Goal: Task Accomplishment & Management: Use online tool/utility

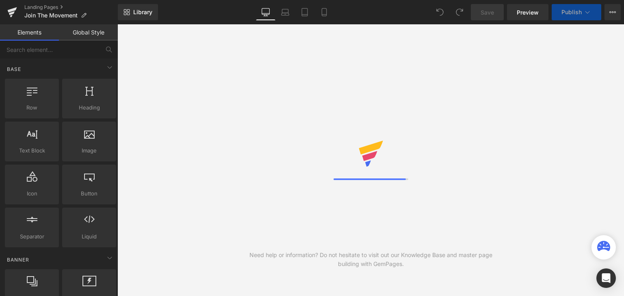
select select "[GEOGRAPHIC_DATA]"
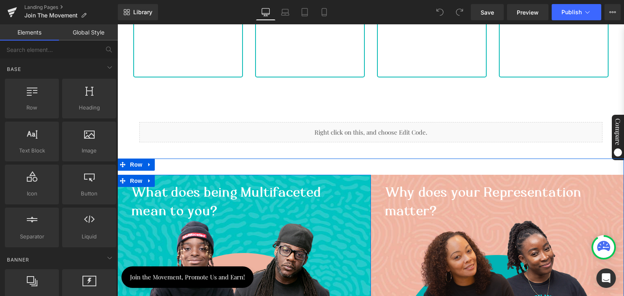
scroll to position [690, 0]
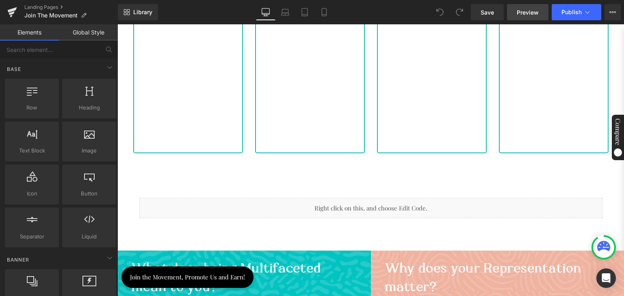
click at [525, 9] on span "Preview" at bounding box center [528, 12] width 22 height 9
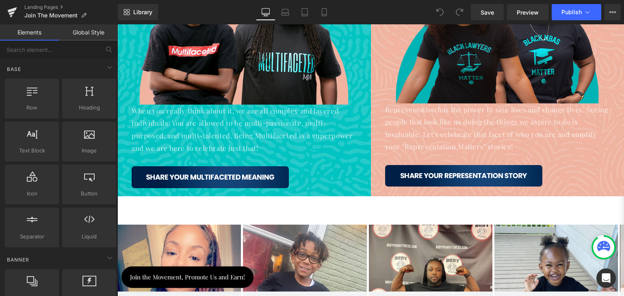
scroll to position [1056, 0]
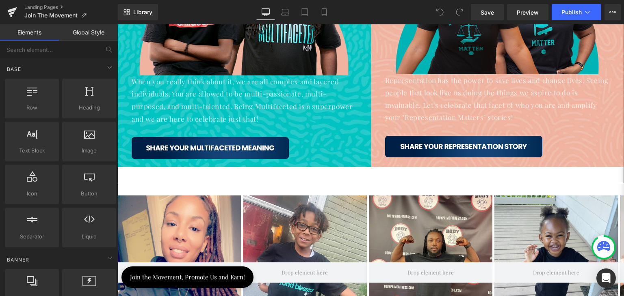
click at [307, 175] on div "What does being Multifaceted mean to you? Heading Image When you really think a…" at bounding box center [370, 26] width 506 height 314
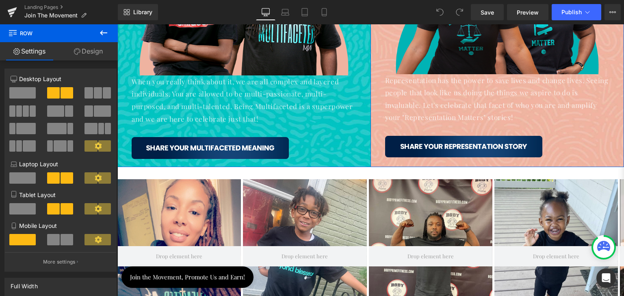
drag, startPoint x: 362, startPoint y: 179, endPoint x: 359, endPoint y: 154, distance: 24.9
click at [359, 154] on div "What does being Multifaceted mean to you? Heading Image When you really think a…" at bounding box center [370, 18] width 506 height 298
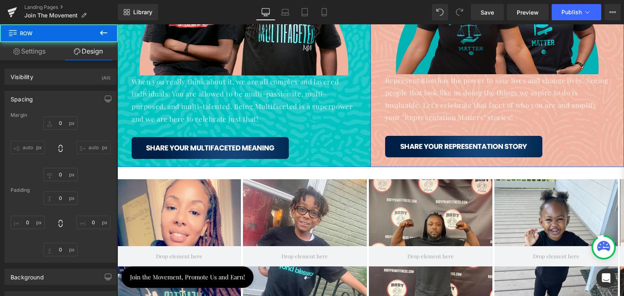
type input "0"
type input "40"
type input "0"
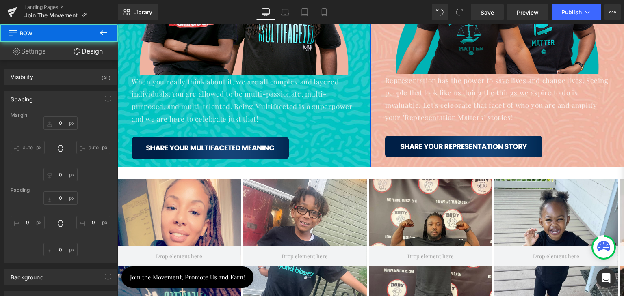
type input "0"
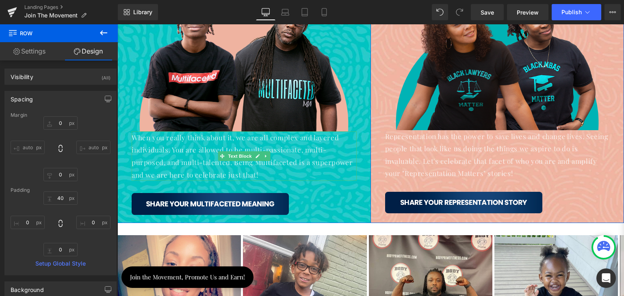
scroll to position [894, 0]
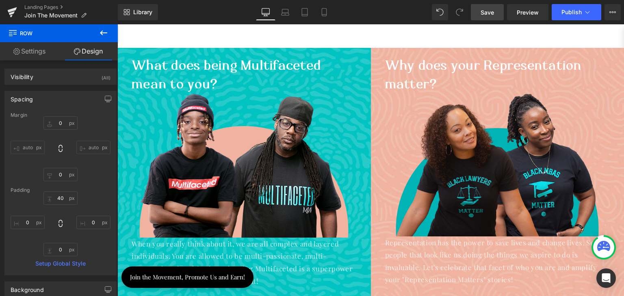
click at [492, 12] on span "Save" at bounding box center [486, 12] width 13 height 9
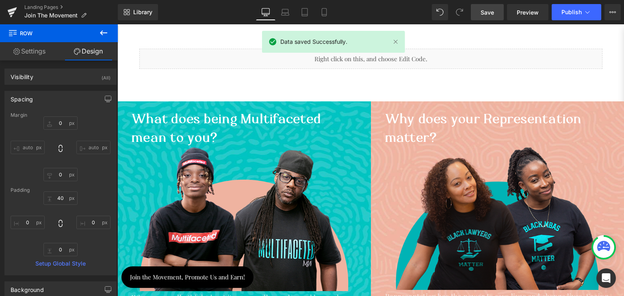
scroll to position [853, 0]
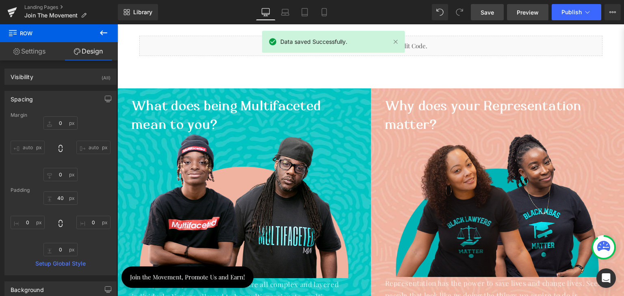
click at [523, 10] on span "Preview" at bounding box center [528, 12] width 22 height 9
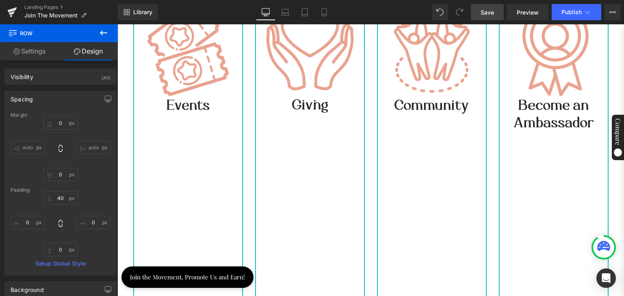
scroll to position [284, 0]
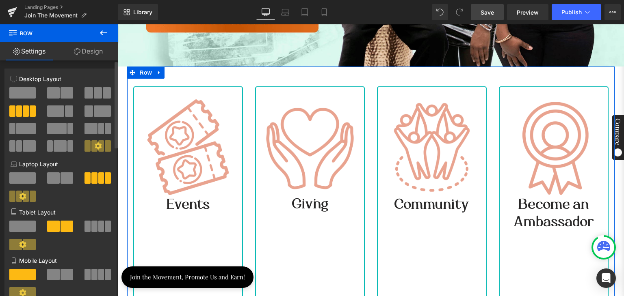
click at [28, 109] on button at bounding box center [22, 111] width 27 height 11
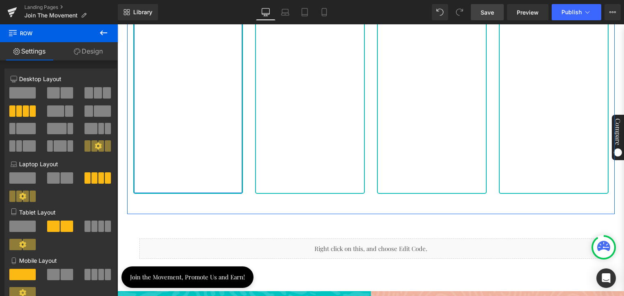
scroll to position [690, 0]
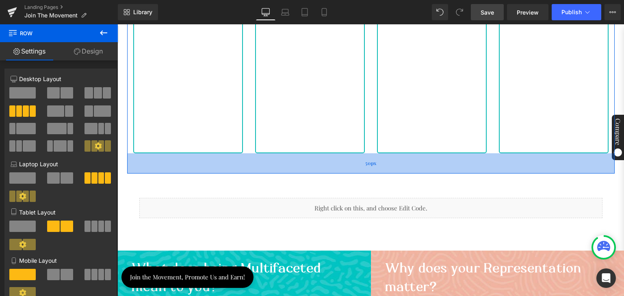
click at [242, 160] on div "50px" at bounding box center [370, 164] width 487 height 20
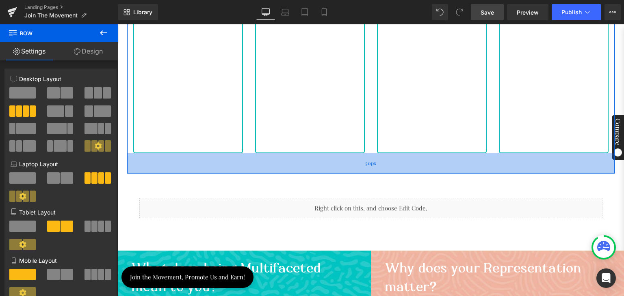
click at [242, 164] on div "50px" at bounding box center [370, 164] width 487 height 20
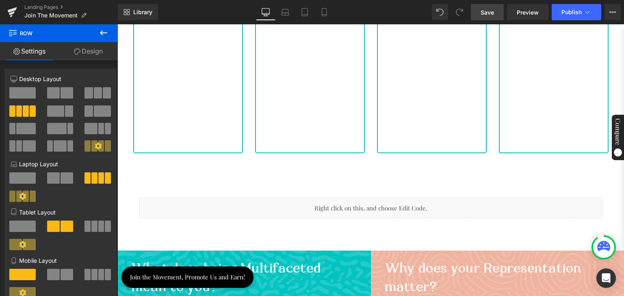
click at [103, 31] on icon at bounding box center [104, 33] width 10 height 10
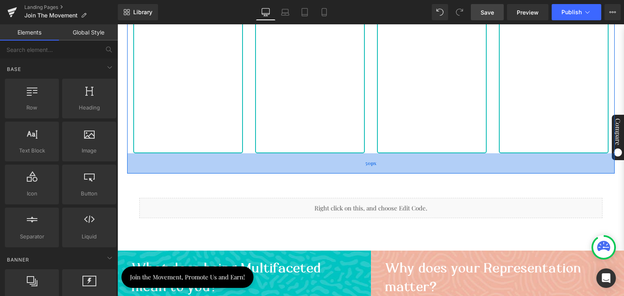
click at [127, 159] on div "50px" at bounding box center [370, 164] width 487 height 20
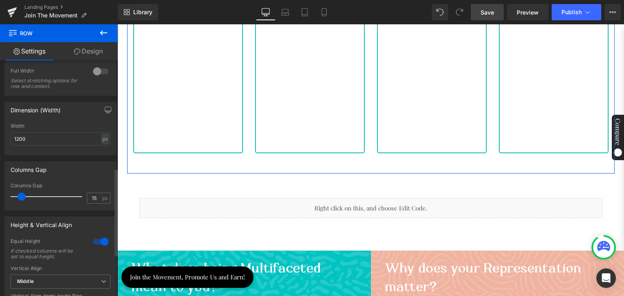
scroll to position [405, 0]
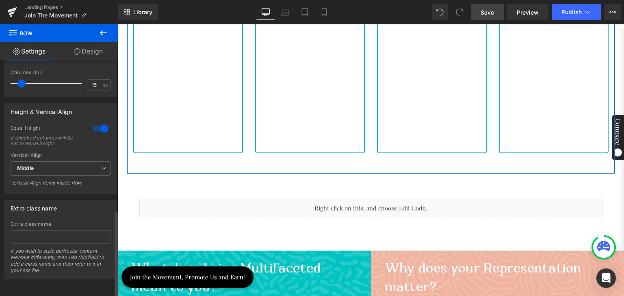
click at [98, 123] on div at bounding box center [100, 128] width 19 height 13
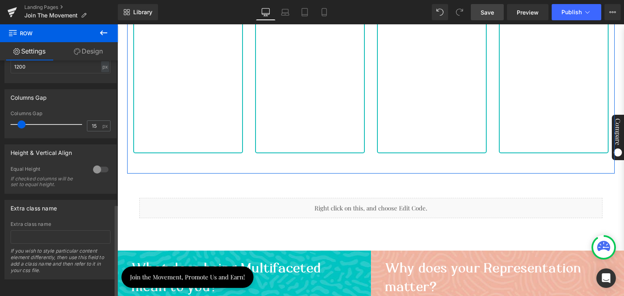
click at [96, 163] on div at bounding box center [100, 169] width 19 height 13
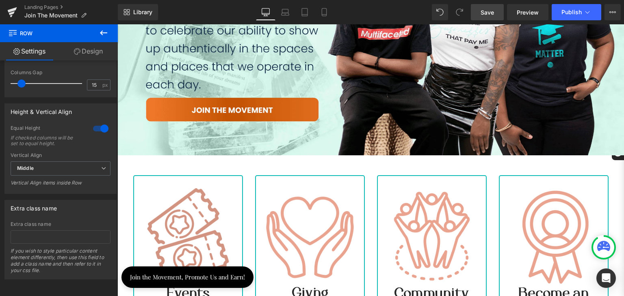
scroll to position [244, 0]
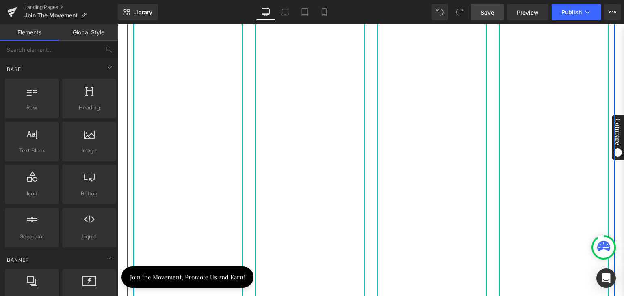
click at [208, 144] on div "Image Events Heading Row" at bounding box center [188, 119] width 110 height 473
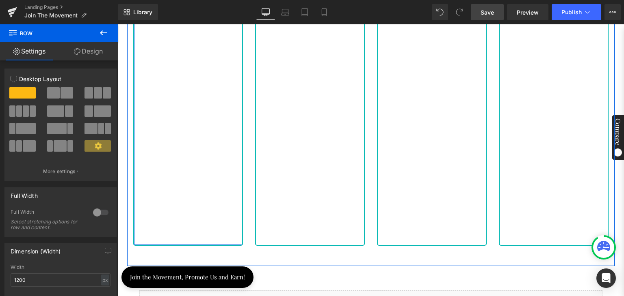
scroll to position [650, 0]
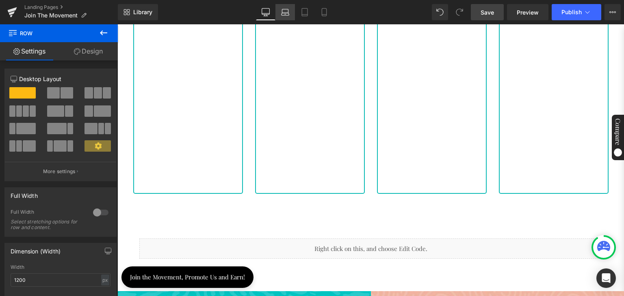
click at [288, 11] on icon at bounding box center [285, 12] width 8 height 8
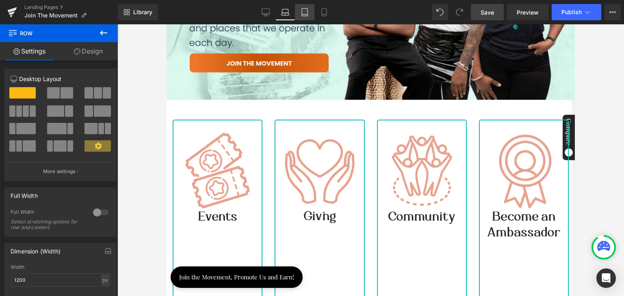
click at [303, 11] on icon at bounding box center [305, 12] width 8 height 8
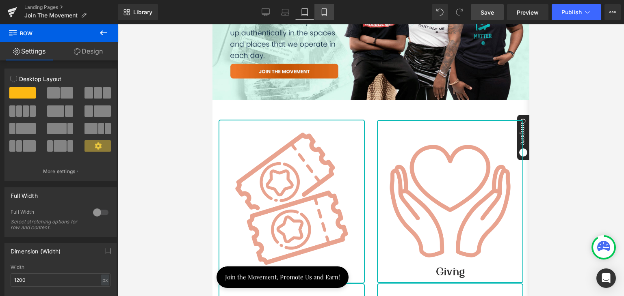
click at [318, 12] on link "Mobile" at bounding box center [323, 12] width 19 height 16
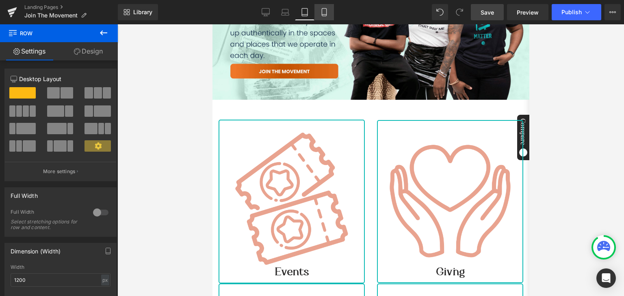
scroll to position [99, 0]
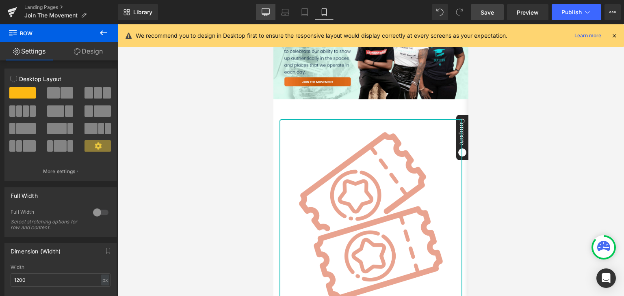
click at [268, 12] on icon at bounding box center [266, 12] width 8 height 8
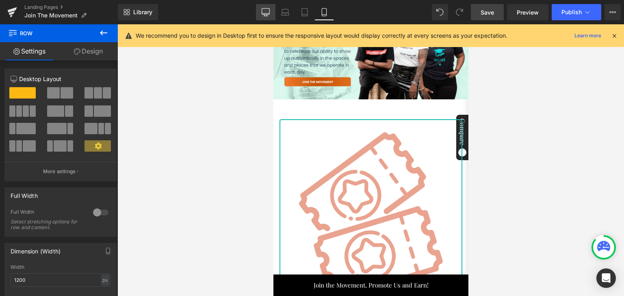
scroll to position [260, 0]
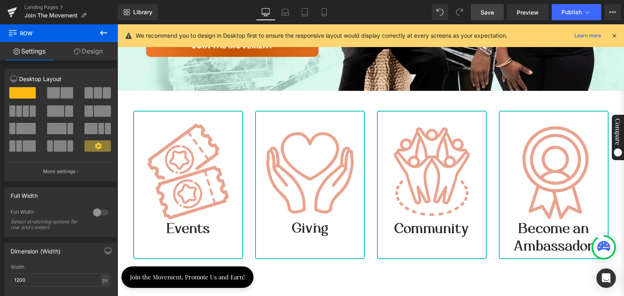
drag, startPoint x: 483, startPoint y: 13, endPoint x: 474, endPoint y: 22, distance: 11.5
click at [483, 13] on span "Save" at bounding box center [486, 12] width 13 height 9
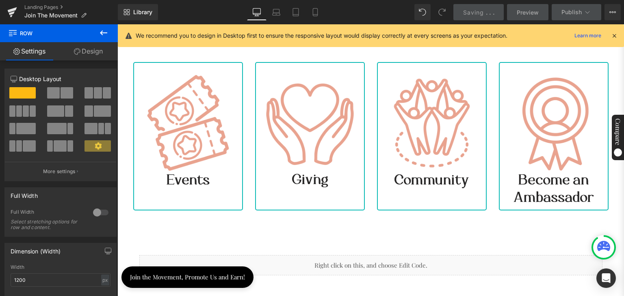
scroll to position [301, 0]
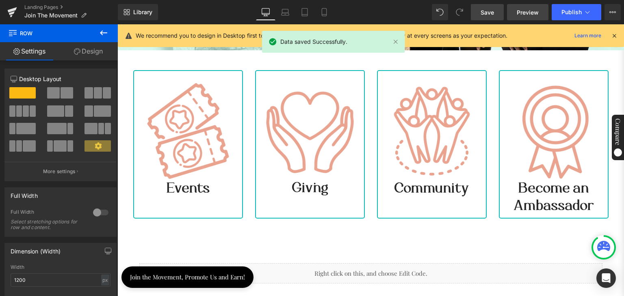
click at [525, 8] on span "Preview" at bounding box center [528, 12] width 22 height 9
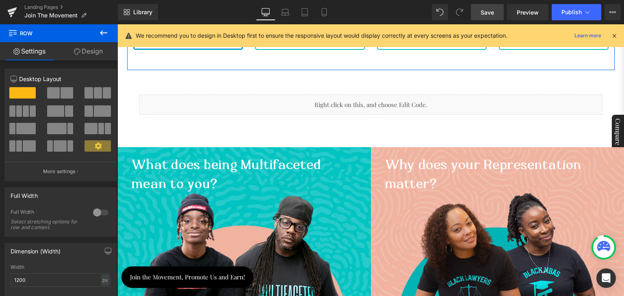
scroll to position [504, 0]
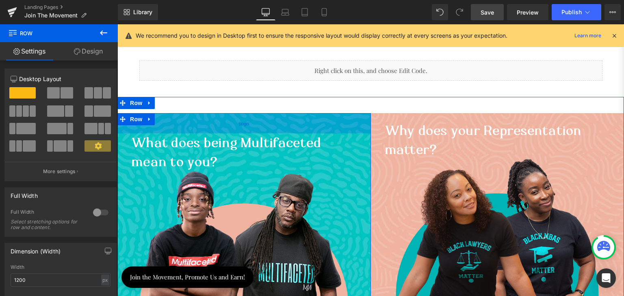
drag, startPoint x: 221, startPoint y: 110, endPoint x: 217, endPoint y: 122, distance: 12.6
click at [217, 122] on div "50px" at bounding box center [243, 123] width 253 height 20
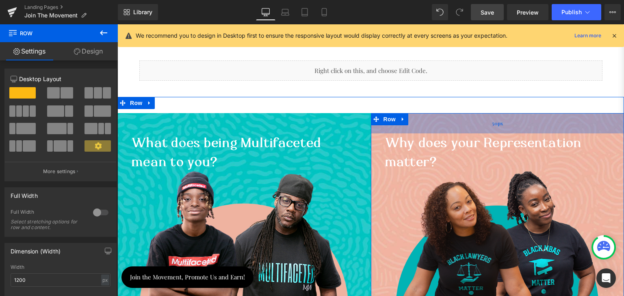
drag, startPoint x: 479, startPoint y: 111, endPoint x: 473, endPoint y: 123, distance: 13.6
click at [473, 123] on div "50px" at bounding box center [497, 123] width 253 height 20
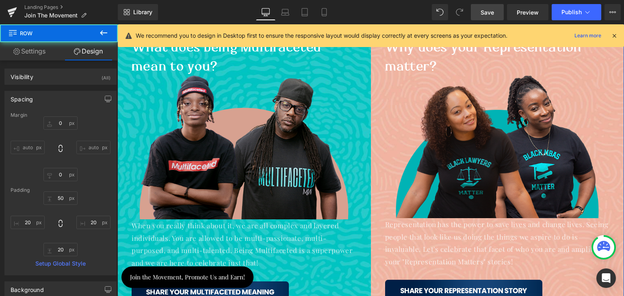
type input "0"
type input "50"
type input "20"
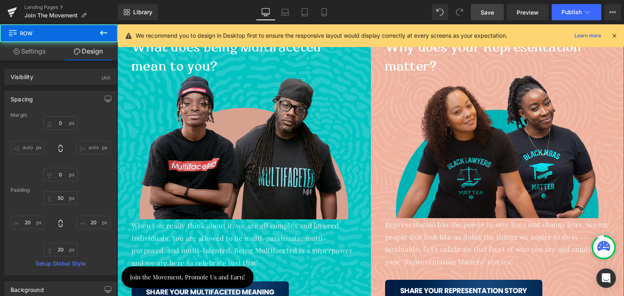
type input "20"
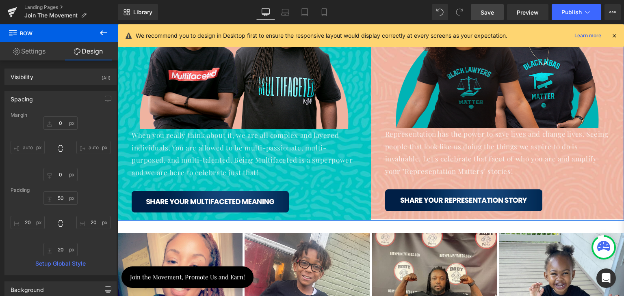
scroll to position [707, 0]
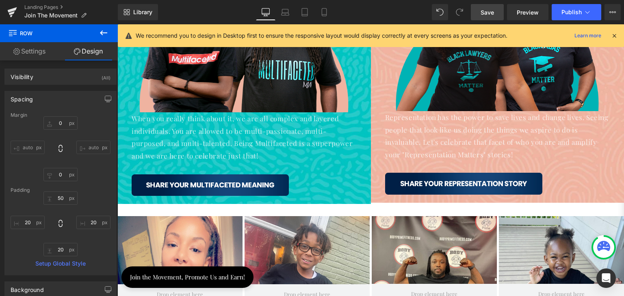
click at [491, 13] on span "Save" at bounding box center [486, 12] width 13 height 9
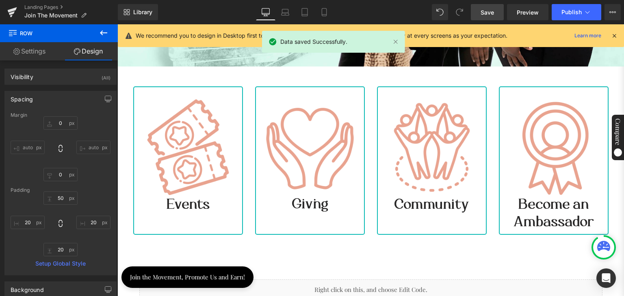
scroll to position [97, 0]
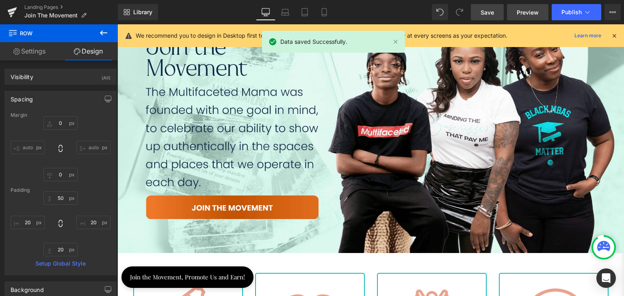
click at [522, 12] on span "Preview" at bounding box center [528, 12] width 22 height 9
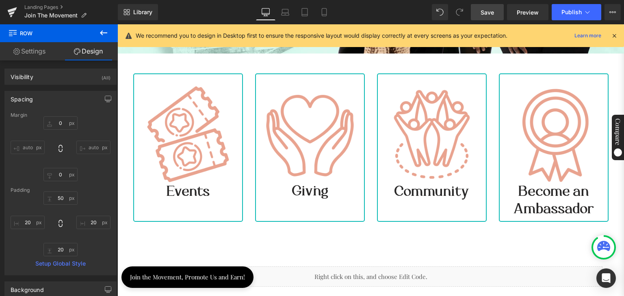
scroll to position [382, 0]
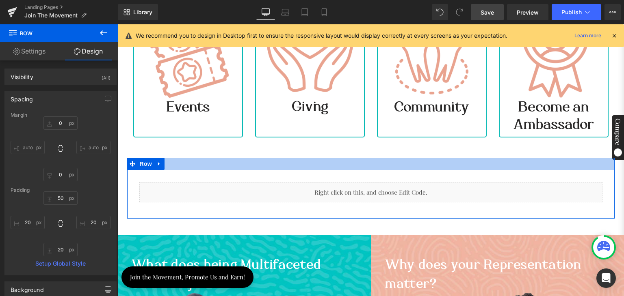
drag, startPoint x: 245, startPoint y: 161, endPoint x: 202, endPoint y: 160, distance: 42.3
click at [244, 161] on div at bounding box center [370, 164] width 487 height 12
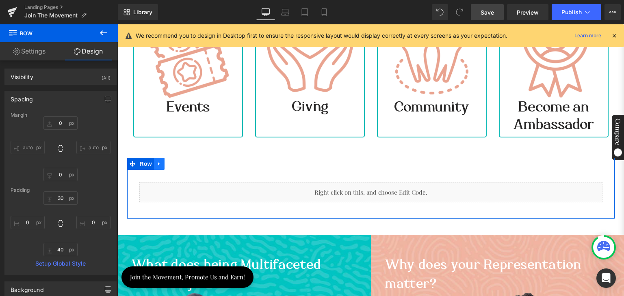
click at [156, 162] on icon at bounding box center [159, 164] width 6 height 6
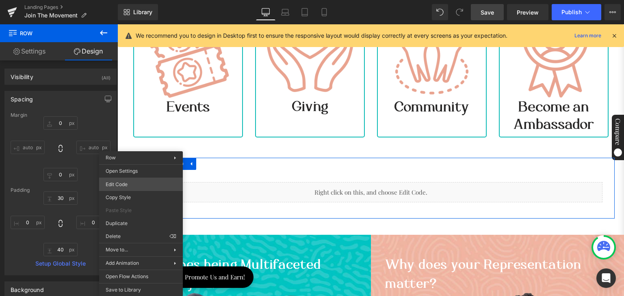
click at [138, 0] on div "You are previewing how the will restyle your page. You can not edit Elements in…" at bounding box center [312, 0] width 624 height 0
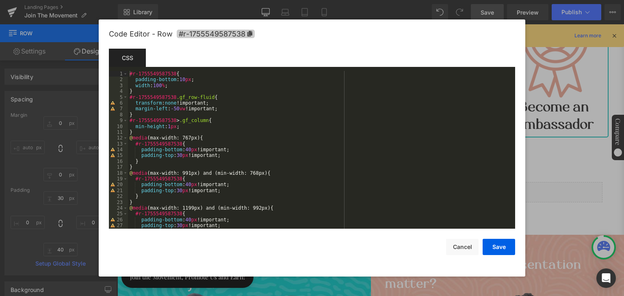
click at [249, 33] on icon at bounding box center [249, 34] width 5 height 6
click at [458, 249] on button "Cancel" at bounding box center [462, 247] width 32 height 16
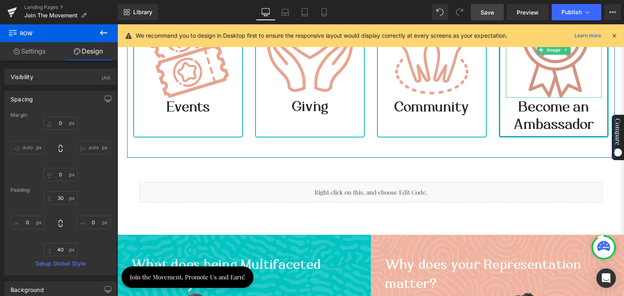
click at [550, 74] on img at bounding box center [554, 50] width 96 height 96
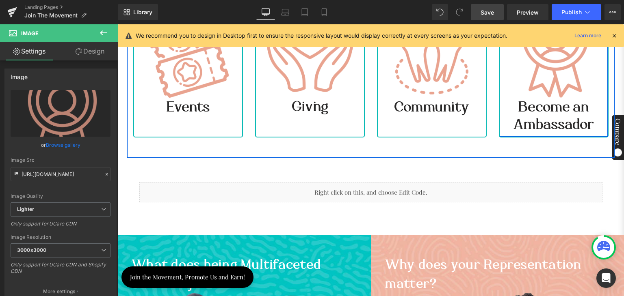
click at [500, 129] on div "Image Become an Ambassador Heading" at bounding box center [554, 67] width 108 height 131
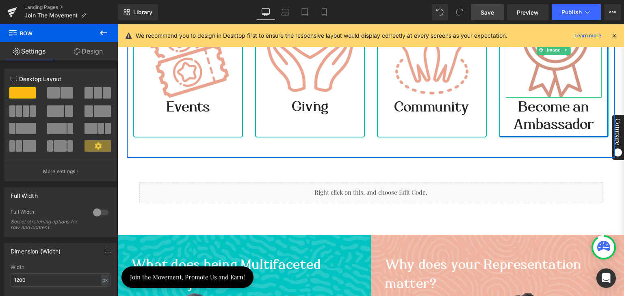
click at [543, 62] on img at bounding box center [554, 50] width 96 height 96
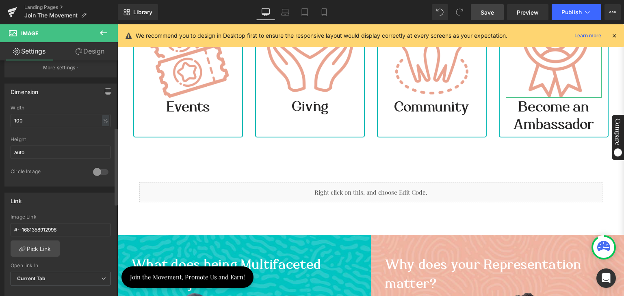
scroll to position [244, 0]
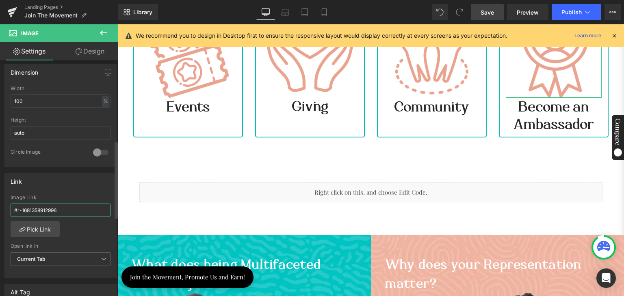
drag, startPoint x: 64, startPoint y: 208, endPoint x: 2, endPoint y: 207, distance: 62.2
click at [2, 207] on div "Link #r-1681358912996 Image Link #r-1681358912996 Pick Link Current Tab New Tab…" at bounding box center [60, 222] width 121 height 111
paste input "755549587538"
type input "#r-1755549587538"
click at [486, 9] on span "Save" at bounding box center [486, 12] width 13 height 9
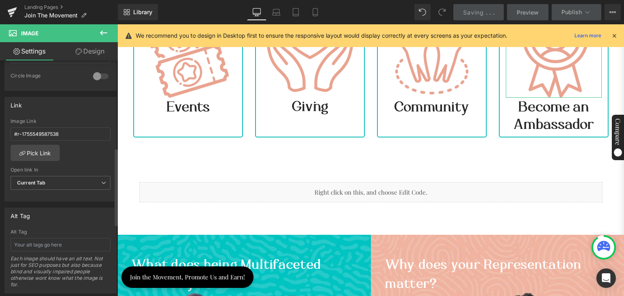
scroll to position [325, 0]
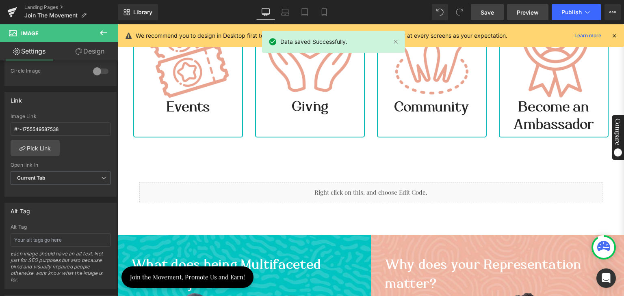
click at [530, 14] on span "Preview" at bounding box center [528, 12] width 22 height 9
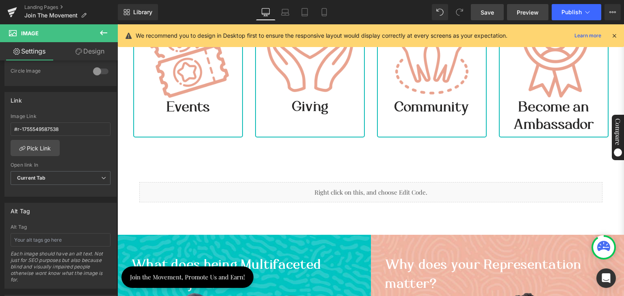
click at [525, 12] on span "Preview" at bounding box center [528, 12] width 22 height 9
drag, startPoint x: 616, startPoint y: 34, endPoint x: 485, endPoint y: 22, distance: 130.9
click at [616, 34] on icon at bounding box center [613, 35] width 7 height 7
